Goal: Transaction & Acquisition: Purchase product/service

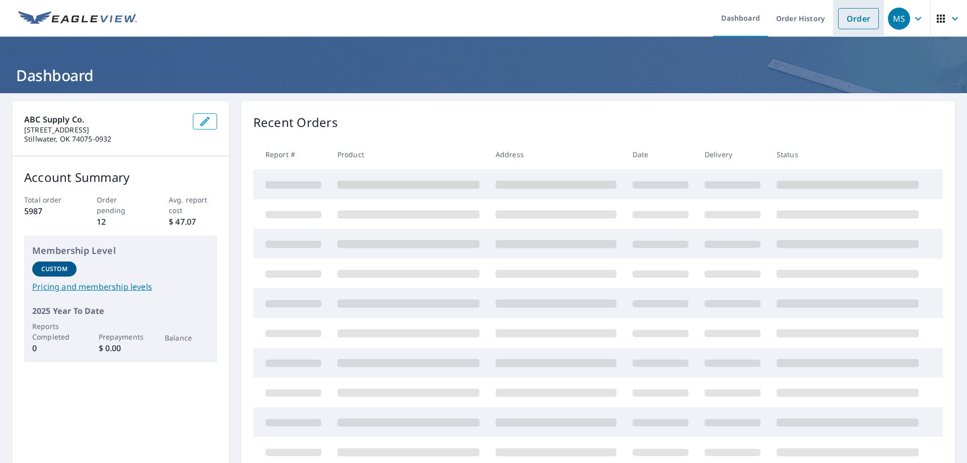
click at [846, 24] on link "Order" at bounding box center [858, 18] width 41 height 21
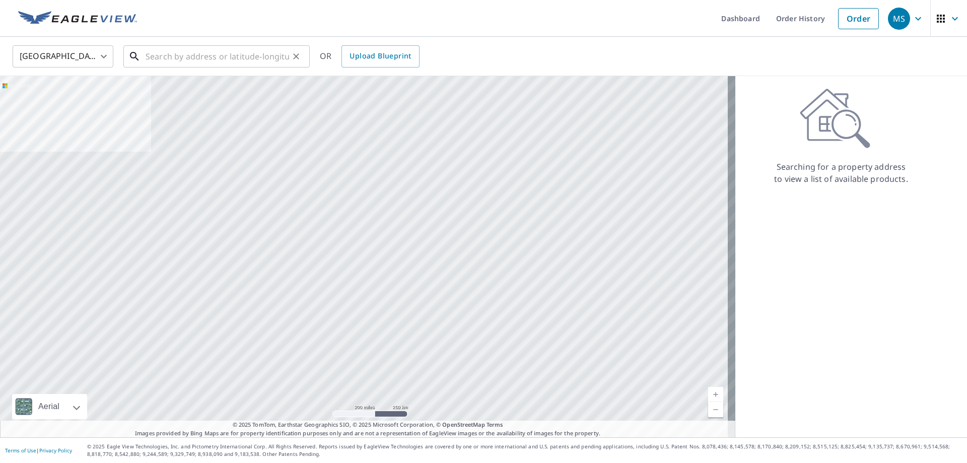
click at [260, 56] on input "text" at bounding box center [218, 56] width 144 height 28
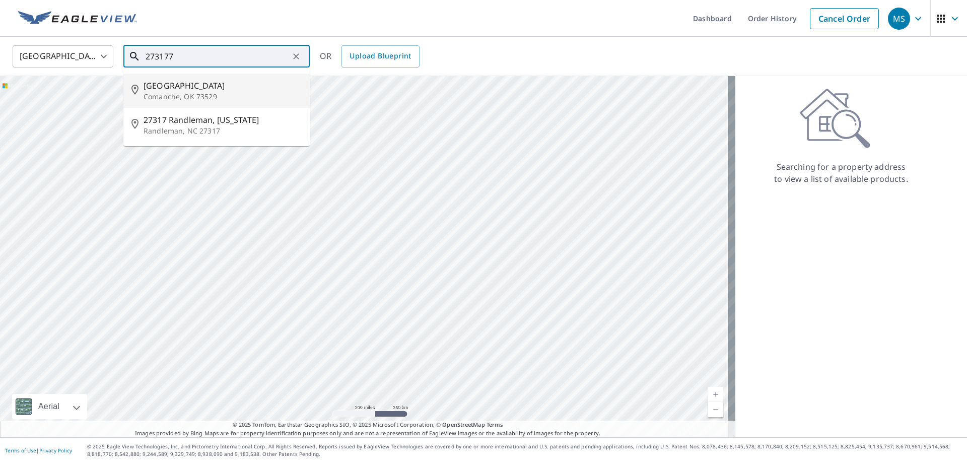
click at [221, 88] on span "[GEOGRAPHIC_DATA]" at bounding box center [223, 86] width 158 height 12
type input "[STREET_ADDRESS]"
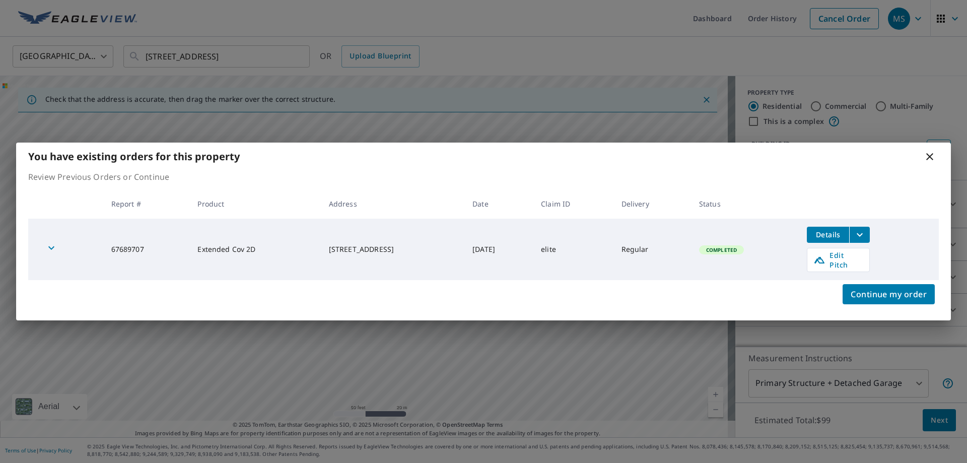
drag, startPoint x: 355, startPoint y: 256, endPoint x: 307, endPoint y: 255, distance: 47.4
click at [927, 161] on icon at bounding box center [930, 157] width 12 height 12
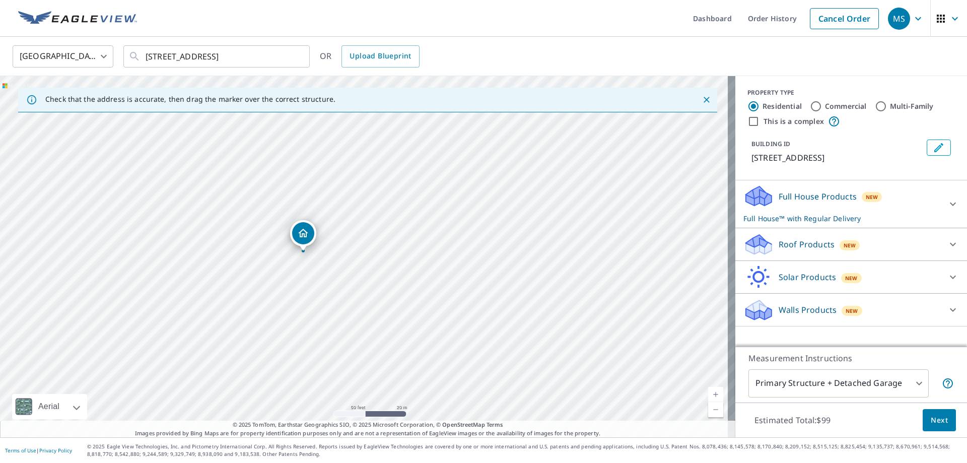
drag, startPoint x: 366, startPoint y: 236, endPoint x: 305, endPoint y: 232, distance: 61.1
click at [755, 249] on icon at bounding box center [757, 248] width 5 height 9
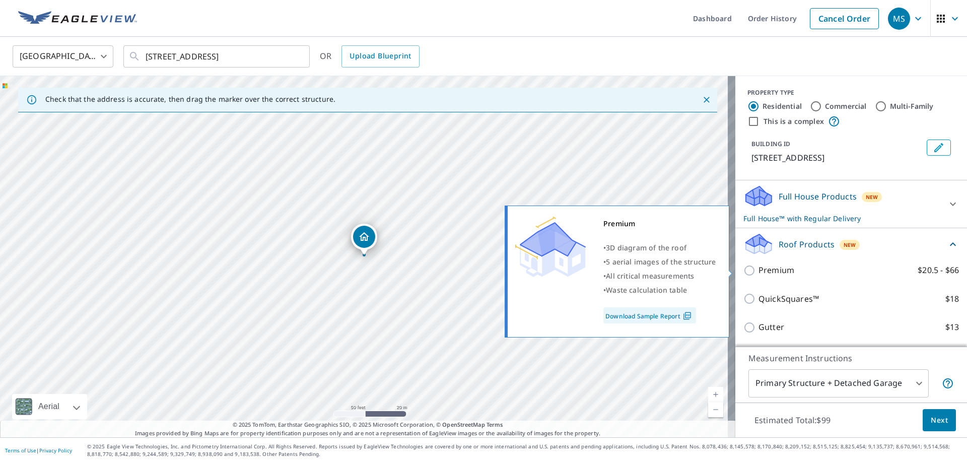
click at [745, 268] on input "Premium $20.5 - $66" at bounding box center [751, 270] width 15 height 12
checkbox input "true"
checkbox input "false"
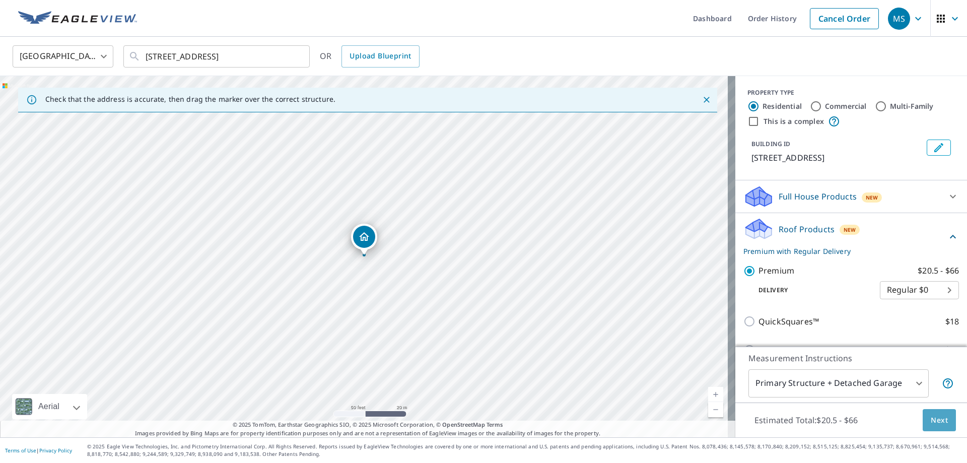
click at [934, 419] on span "Next" at bounding box center [939, 420] width 17 height 13
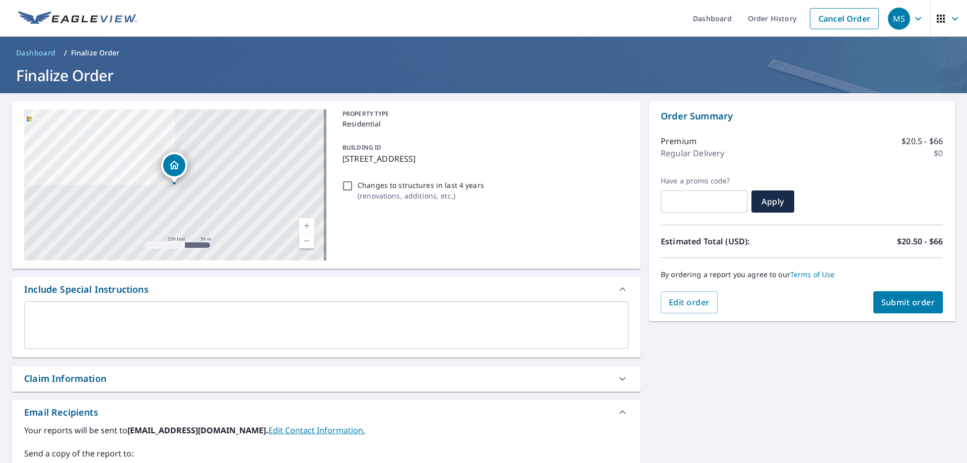
click at [106, 382] on div "Claim Information" at bounding box center [65, 379] width 82 height 14
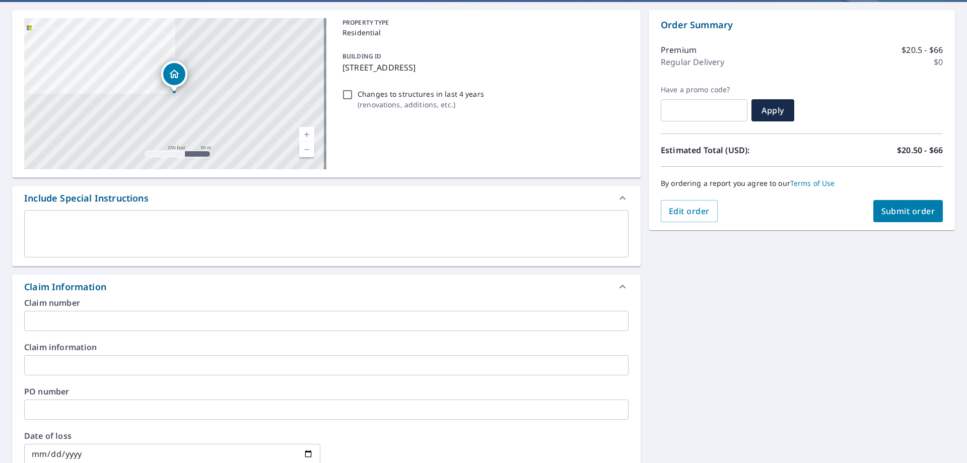
scroll to position [101, 0]
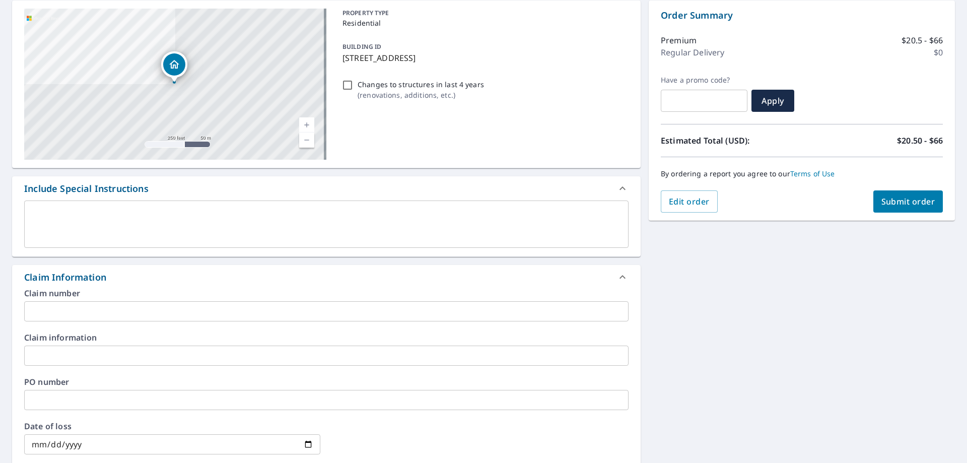
click at [108, 314] on input "text" at bounding box center [326, 311] width 605 height 20
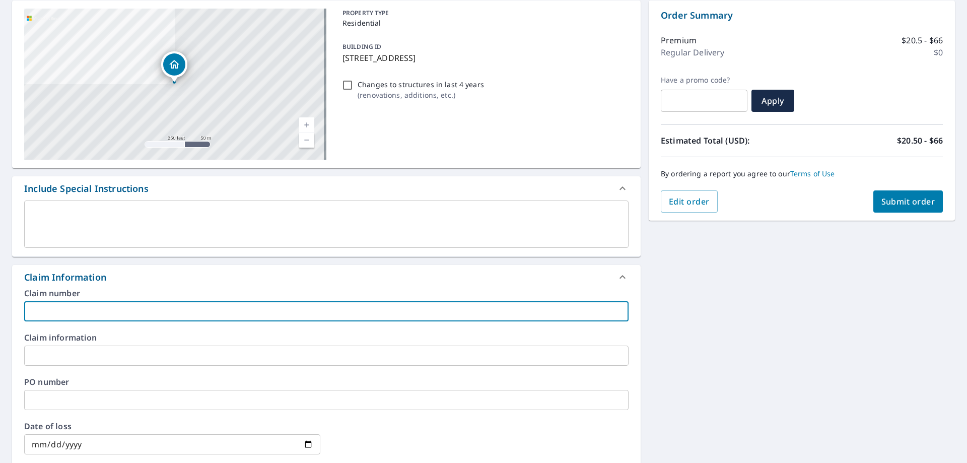
type input "elite"
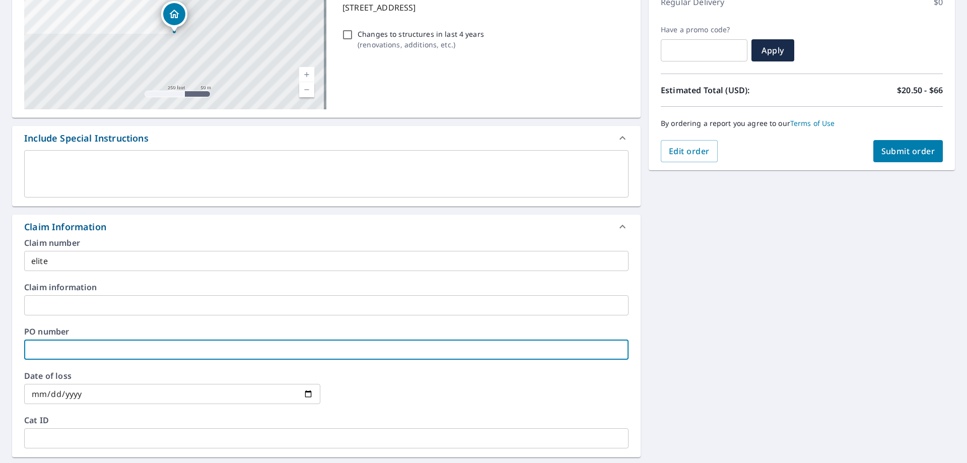
click at [81, 353] on input "text" at bounding box center [326, 350] width 605 height 20
type input "elite"
click at [893, 144] on button "Submit order" at bounding box center [909, 151] width 70 height 22
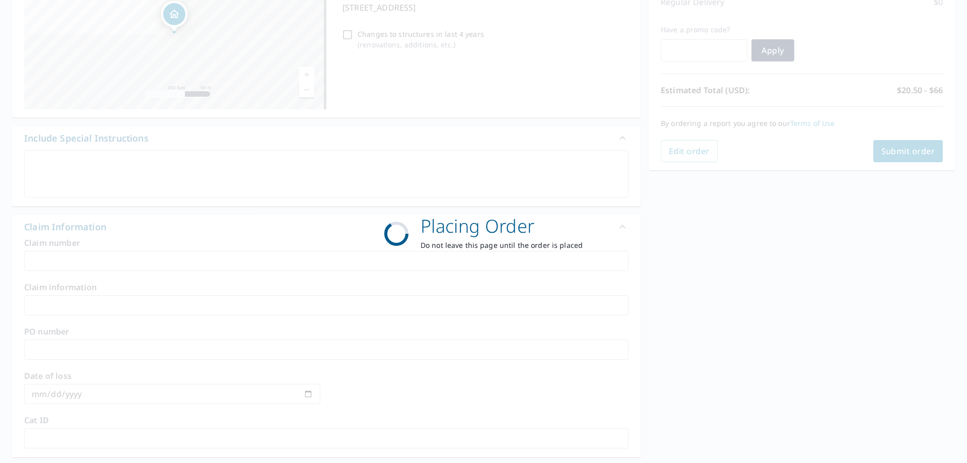
scroll to position [130, 0]
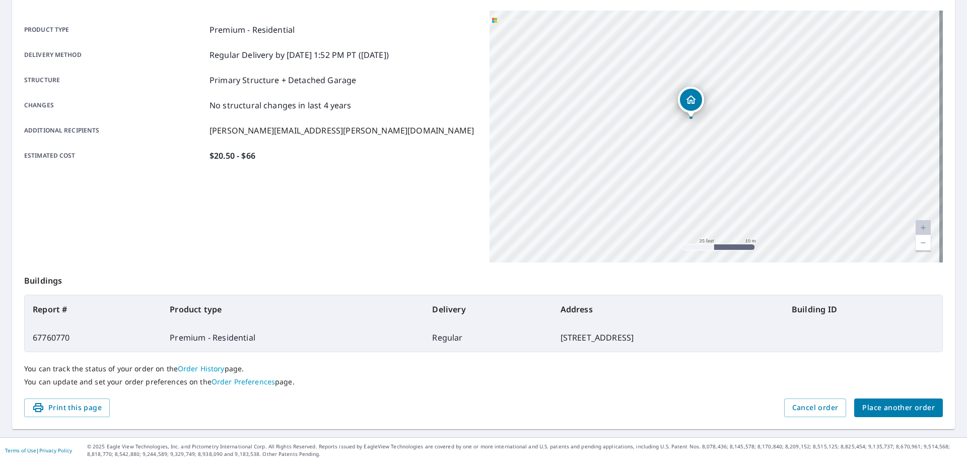
drag, startPoint x: 661, startPoint y: 155, endPoint x: 666, endPoint y: 195, distance: 40.6
click at [666, 195] on div "[STREET_ADDRESS]" at bounding box center [716, 137] width 453 height 252
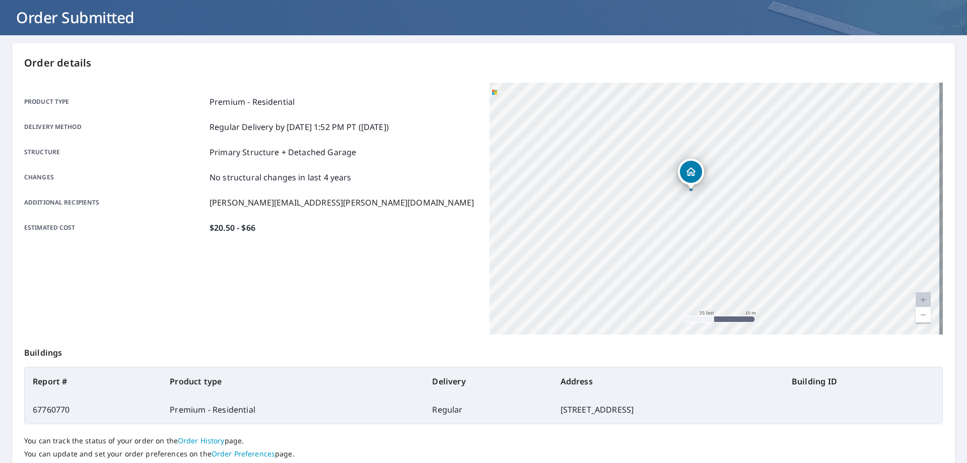
scroll to position [0, 0]
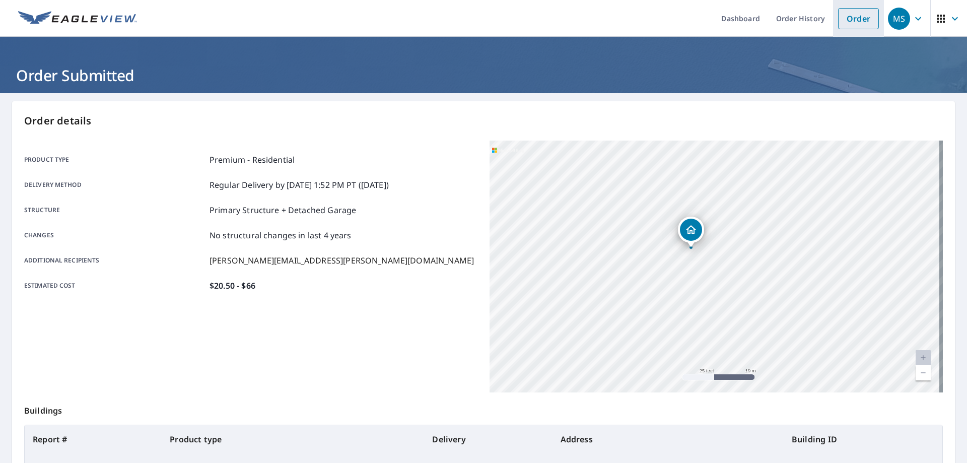
click at [844, 15] on link "Order" at bounding box center [858, 18] width 41 height 21
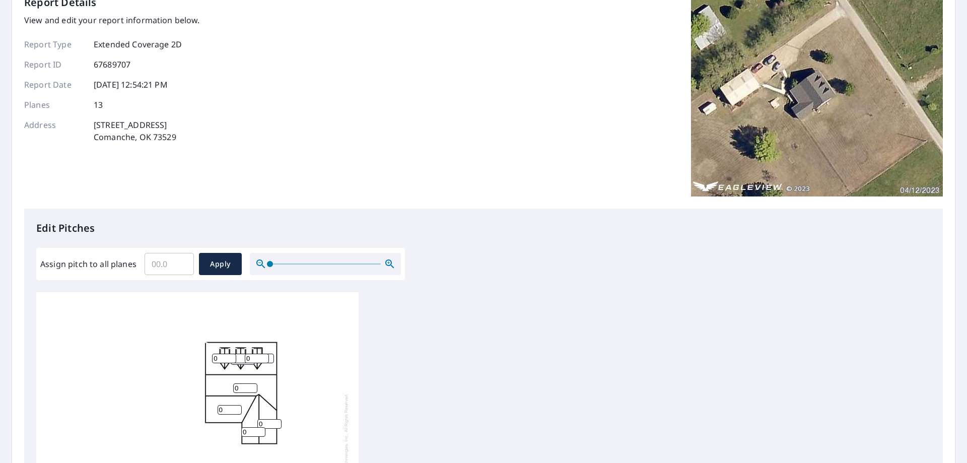
scroll to position [50, 0]
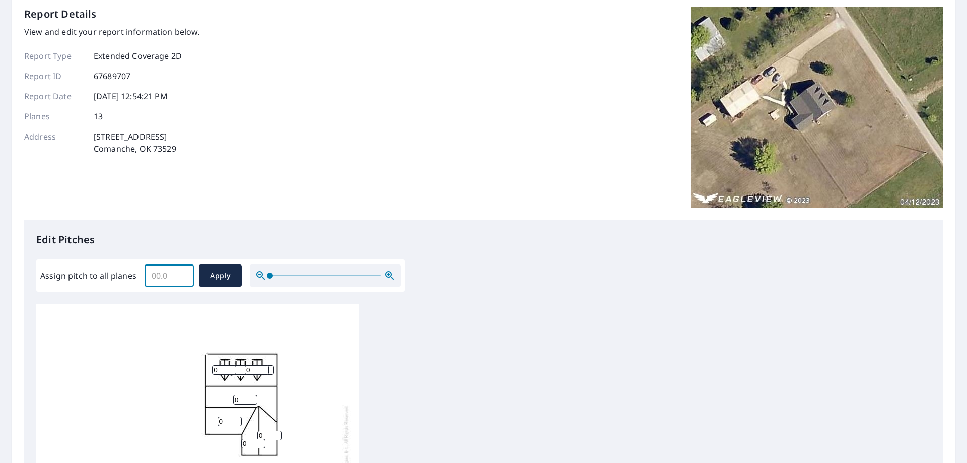
drag, startPoint x: 176, startPoint y: 268, endPoint x: 176, endPoint y: 275, distance: 7.6
click at [176, 275] on input "Assign pitch to all planes" at bounding box center [169, 275] width 49 height 28
click at [184, 273] on input "0.1" at bounding box center [169, 275] width 49 height 28
click at [184, 273] on input "0.2" at bounding box center [169, 275] width 49 height 28
click at [184, 273] on input "0.3" at bounding box center [169, 275] width 49 height 28
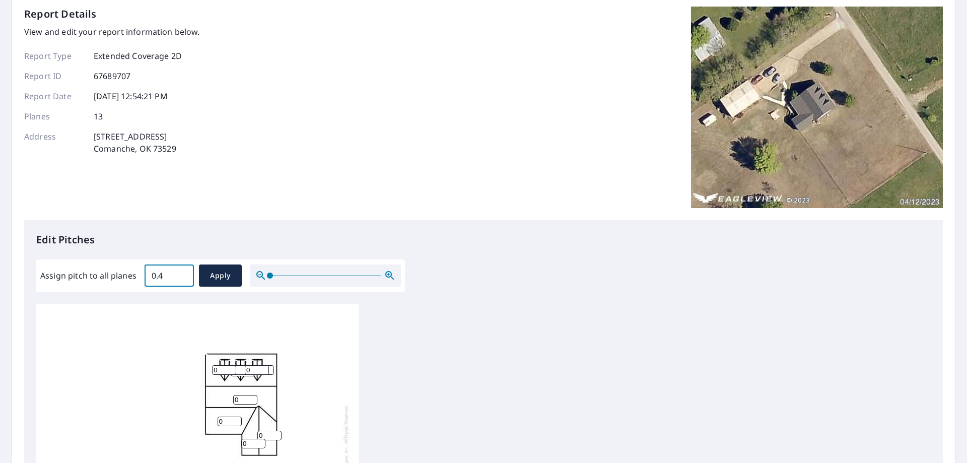
click at [184, 273] on input "0.4" at bounding box center [169, 275] width 49 height 28
click at [184, 273] on input "0.5" at bounding box center [169, 275] width 49 height 28
click at [184, 273] on input "0.6" at bounding box center [169, 275] width 49 height 28
click at [184, 273] on input "0.7" at bounding box center [169, 275] width 49 height 28
click at [184, 273] on input "0.8" at bounding box center [169, 275] width 49 height 28
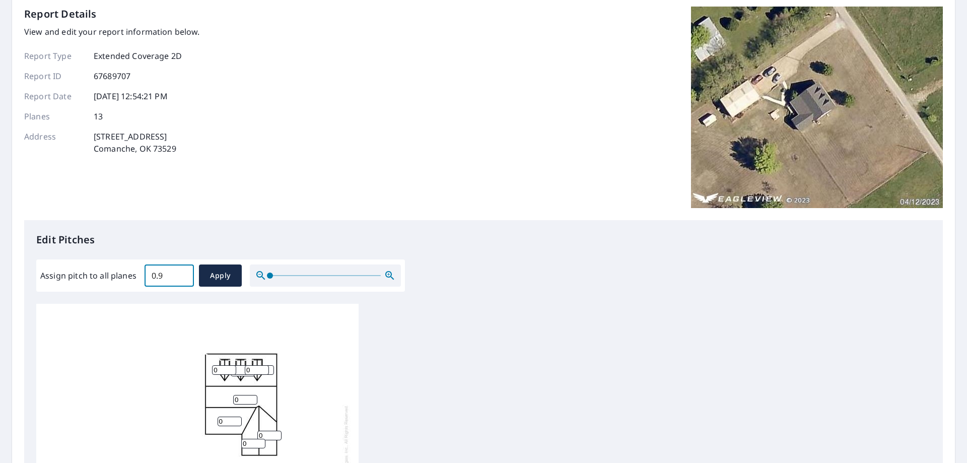
click at [184, 273] on input "0.9" at bounding box center [169, 275] width 49 height 28
click at [184, 273] on input "1" at bounding box center [169, 275] width 49 height 28
click at [184, 273] on input "1.1" at bounding box center [169, 275] width 49 height 28
click at [184, 273] on input "1.2" at bounding box center [169, 275] width 49 height 28
click at [184, 273] on input "1.3" at bounding box center [169, 275] width 49 height 28
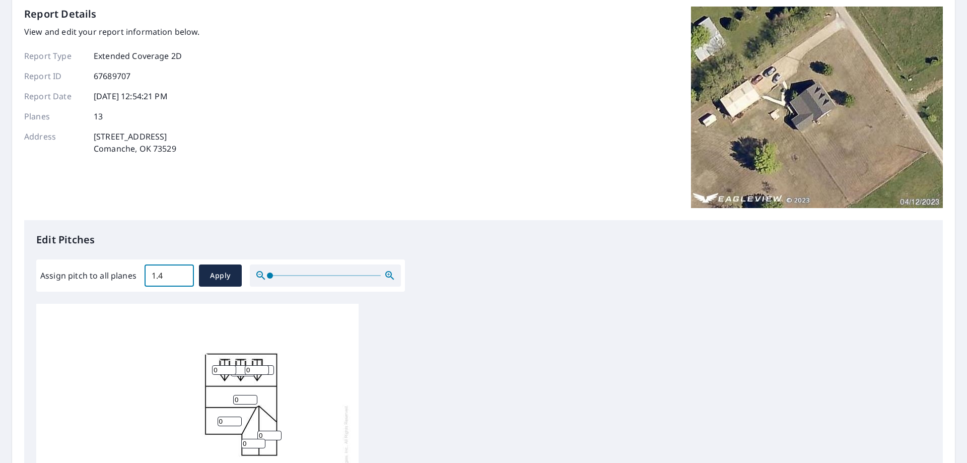
click at [184, 273] on input "1.4" at bounding box center [169, 275] width 49 height 28
click at [184, 273] on input "1.5" at bounding box center [169, 275] width 49 height 28
click at [184, 273] on input "1.6" at bounding box center [169, 275] width 49 height 28
click at [184, 273] on input "1.7" at bounding box center [169, 275] width 49 height 28
click at [184, 273] on input "1.8" at bounding box center [169, 275] width 49 height 28
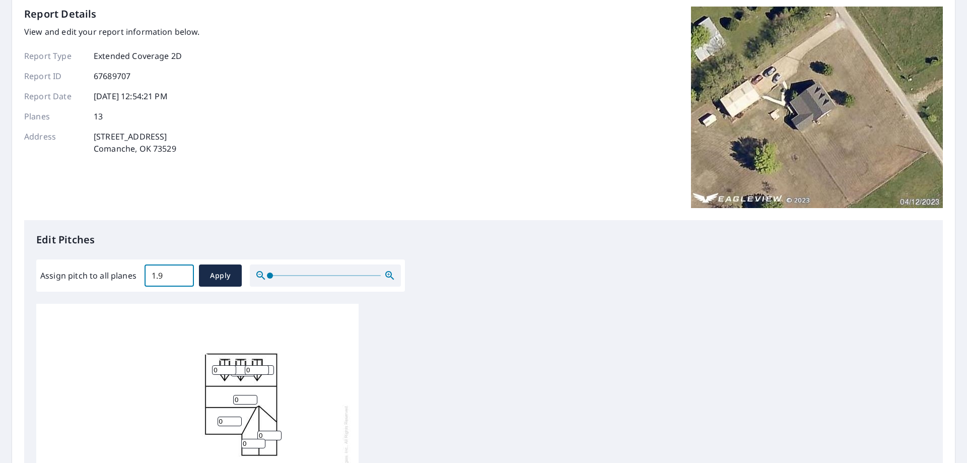
click at [184, 273] on input "1.9" at bounding box center [169, 275] width 49 height 28
drag, startPoint x: 162, startPoint y: 278, endPoint x: 146, endPoint y: 278, distance: 16.6
click at [146, 278] on input "1.9" at bounding box center [169, 275] width 49 height 28
type input "10"
click at [227, 279] on span "Apply" at bounding box center [220, 276] width 27 height 13
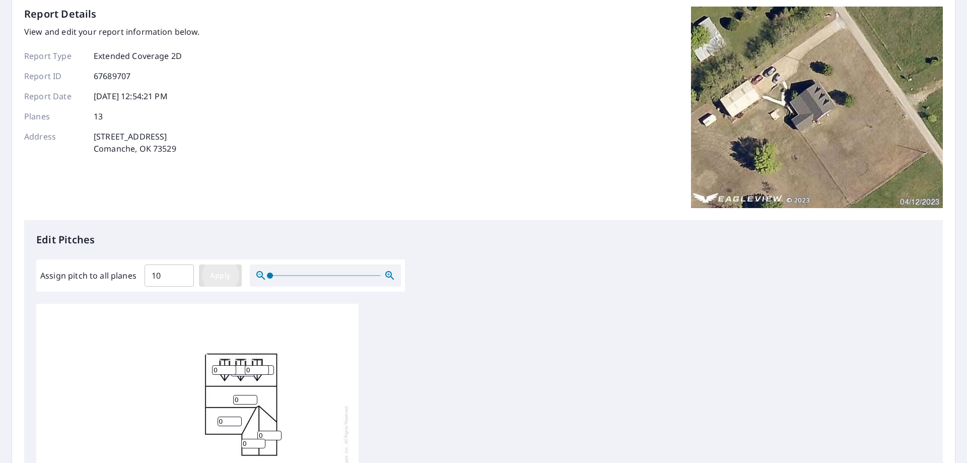
type input "10"
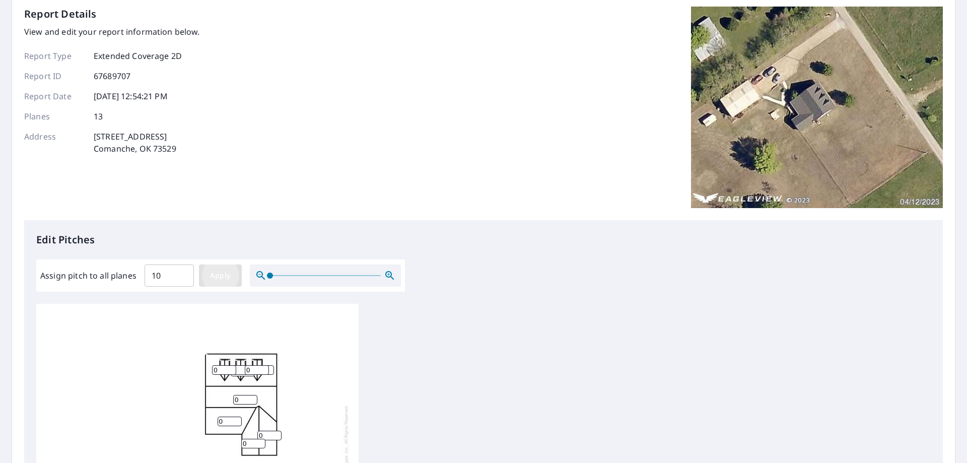
type input "10"
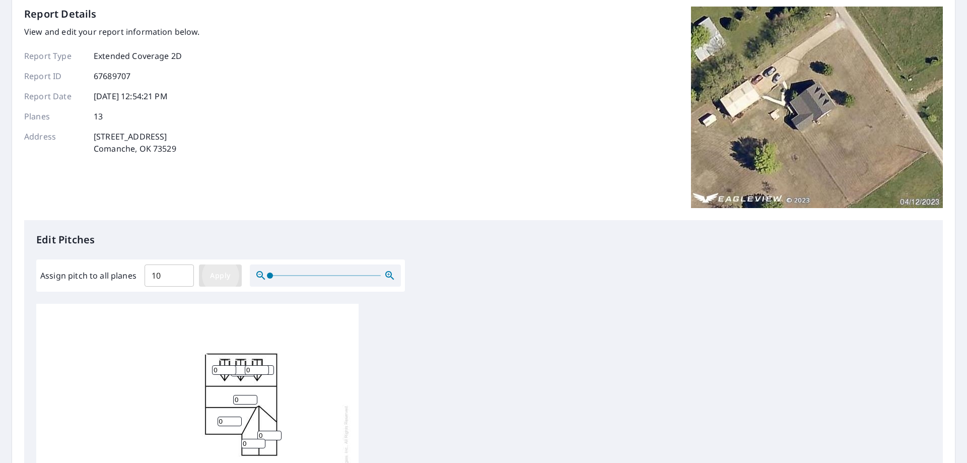
type input "10"
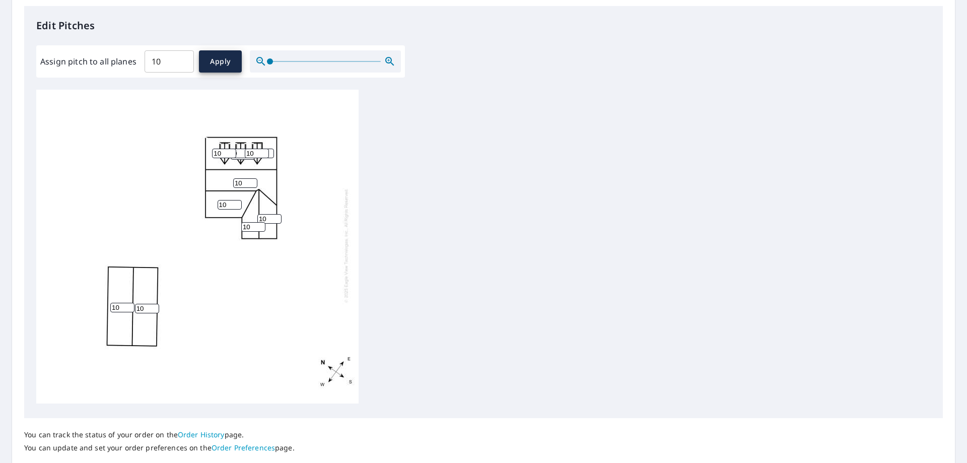
scroll to position [335, 0]
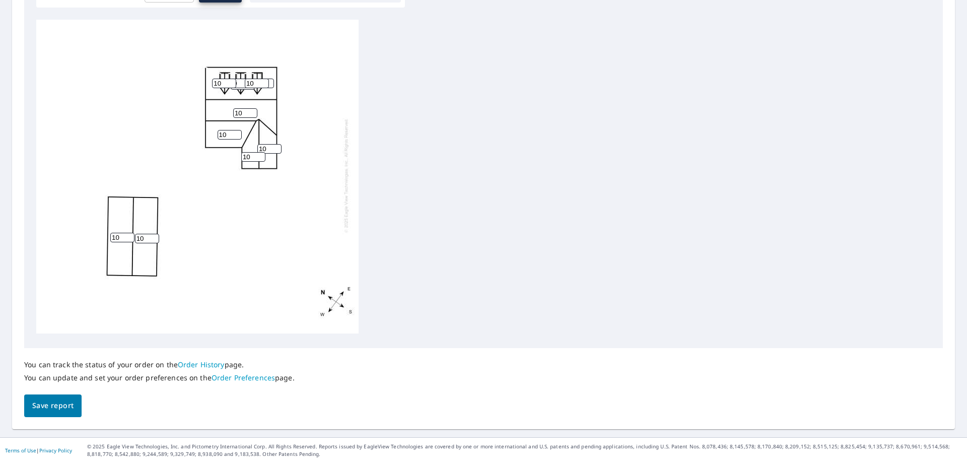
click at [49, 404] on span "Save report" at bounding box center [52, 406] width 41 height 13
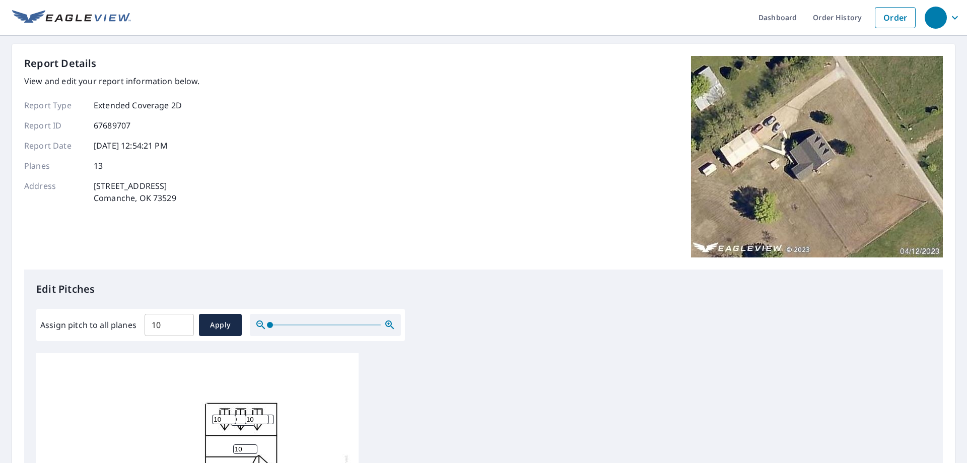
scroll to position [0, 0]
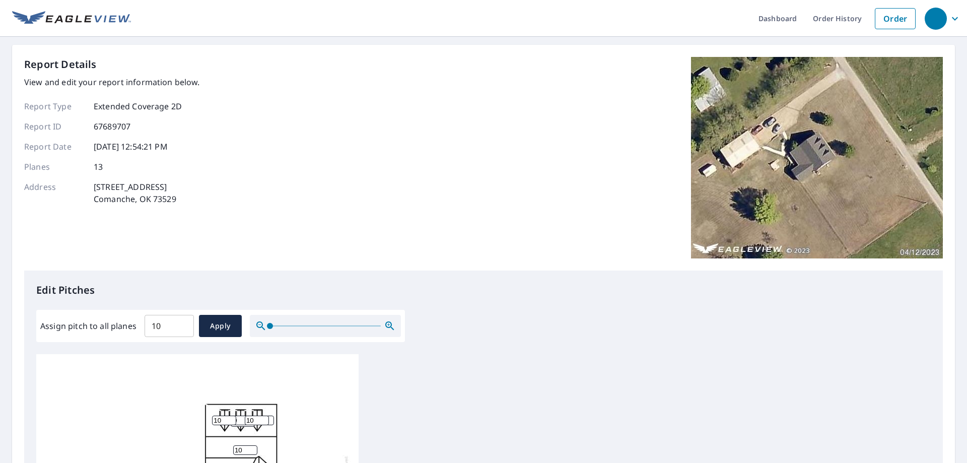
click at [792, 186] on img at bounding box center [817, 158] width 252 height 202
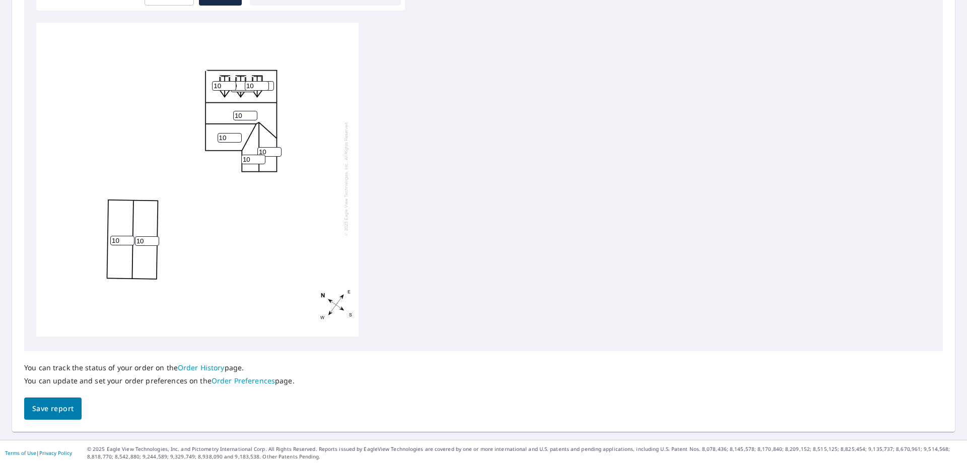
scroll to position [371, 0]
click at [63, 403] on span "Save report" at bounding box center [52, 406] width 41 height 13
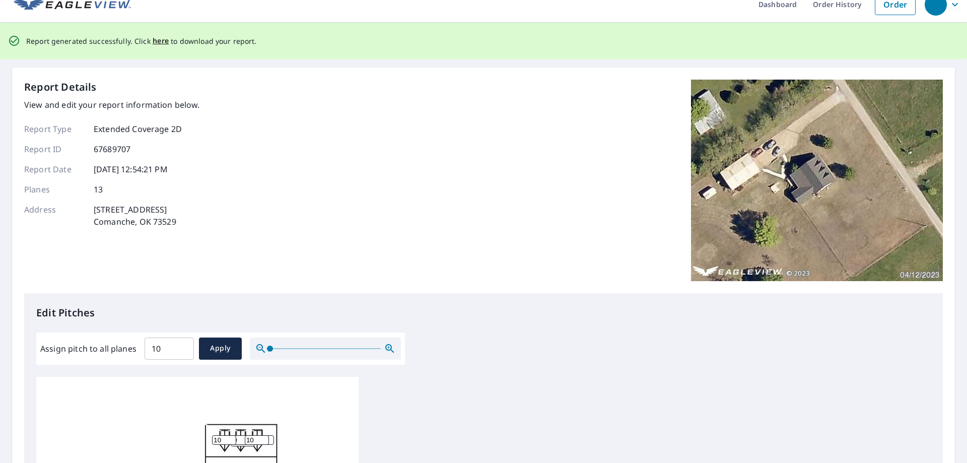
scroll to position [0, 0]
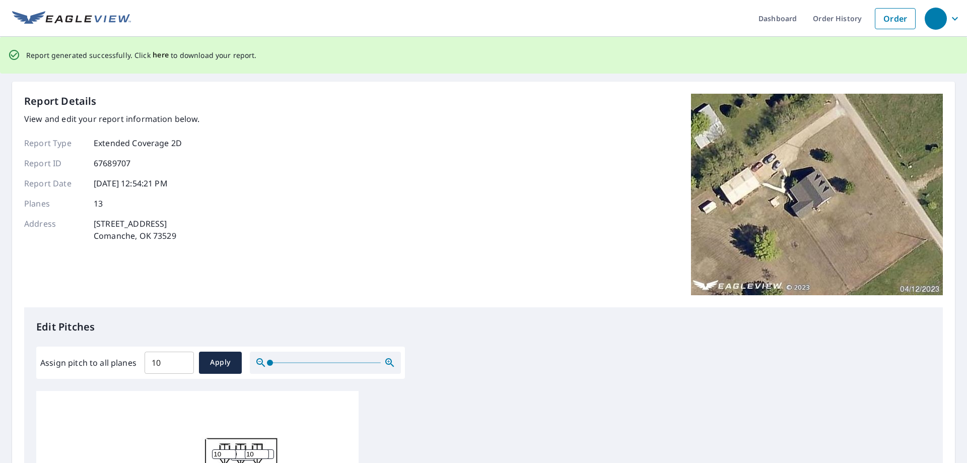
click at [159, 55] on span "here" at bounding box center [161, 55] width 17 height 13
